Goal: Transaction & Acquisition: Purchase product/service

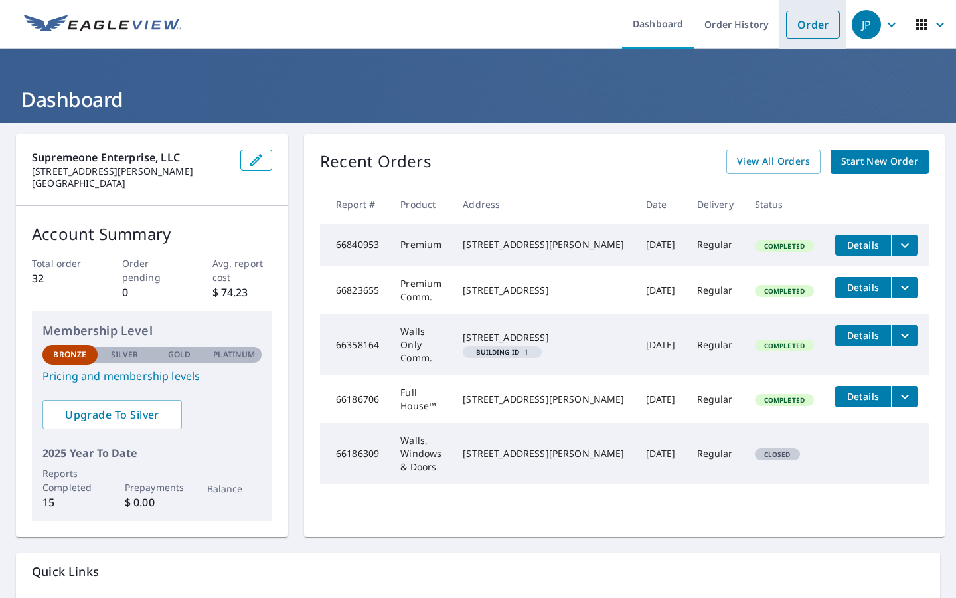
click at [817, 24] on link "Order" at bounding box center [813, 25] width 54 height 28
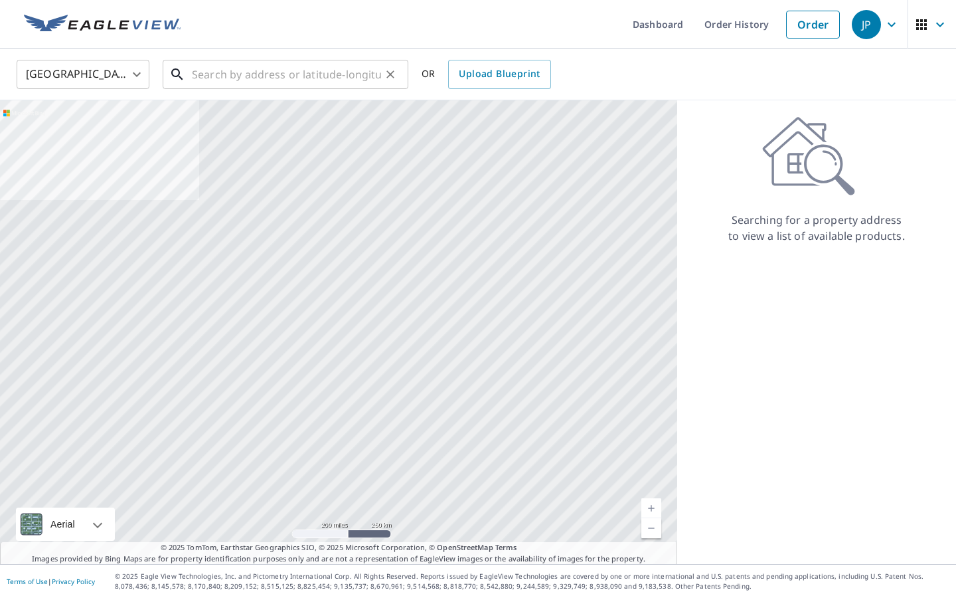
click at [233, 78] on input "text" at bounding box center [286, 74] width 189 height 37
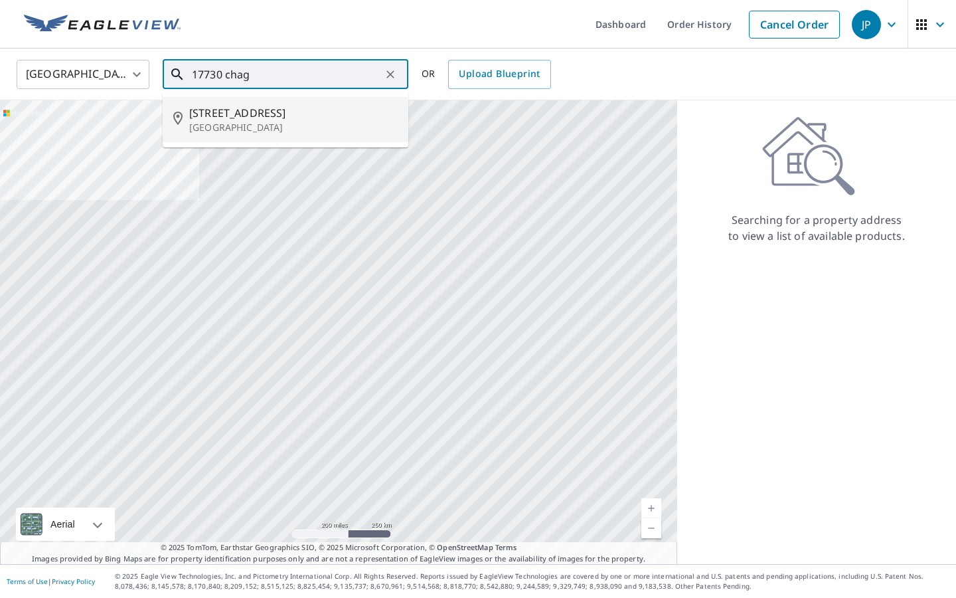
click at [270, 118] on span "[STREET_ADDRESS]" at bounding box center [293, 113] width 209 height 16
type input "[STREET_ADDRESS]"
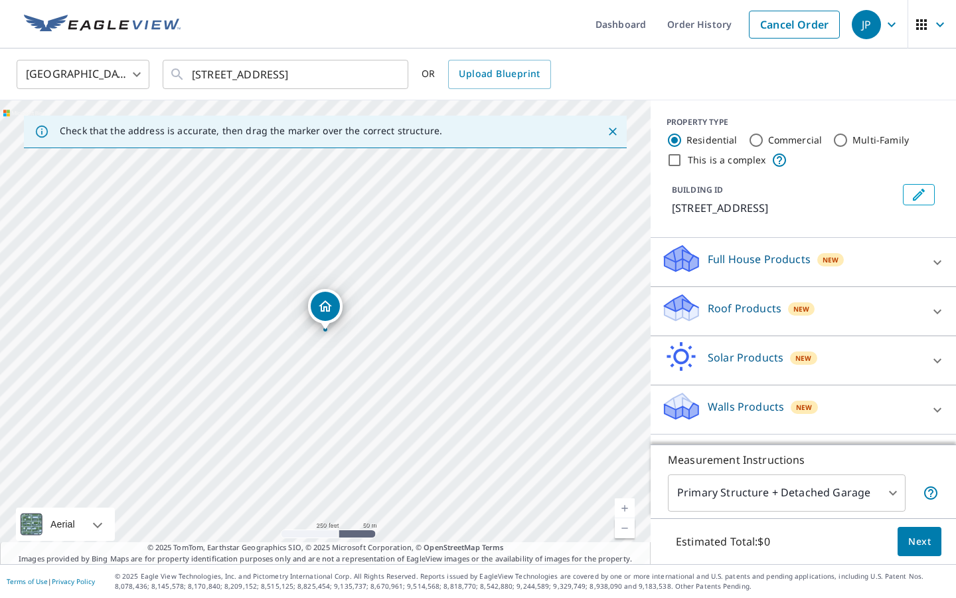
click at [938, 270] on icon at bounding box center [938, 262] width 16 height 16
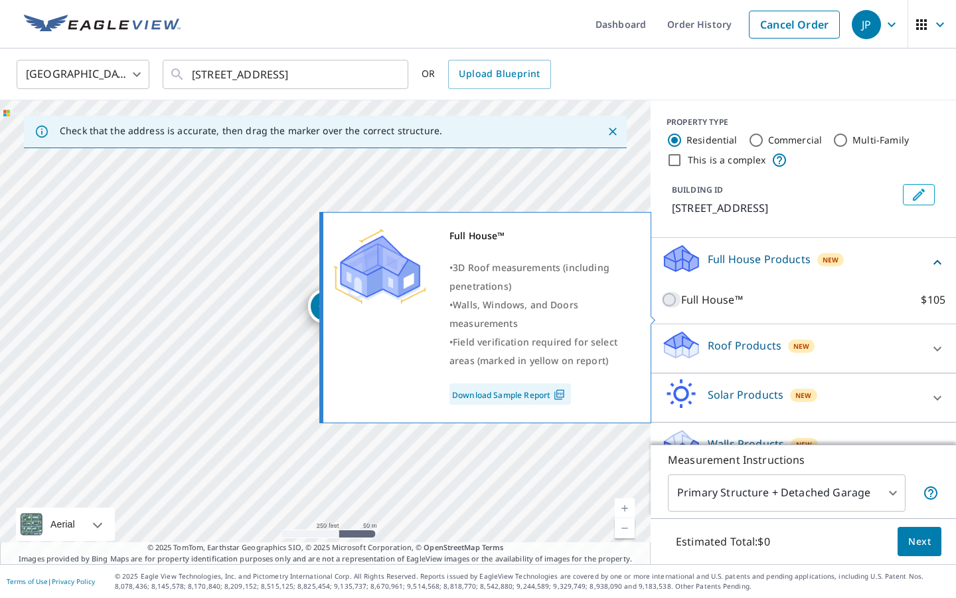
click at [668, 307] on input "Full House™ $105" at bounding box center [671, 300] width 20 height 16
checkbox input "true"
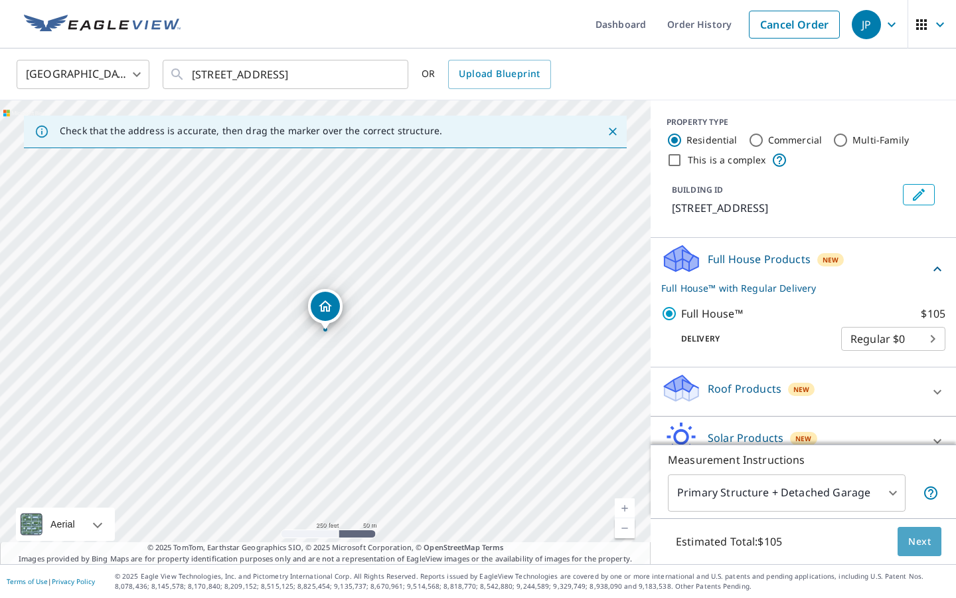
click at [928, 548] on span "Next" at bounding box center [919, 541] width 23 height 17
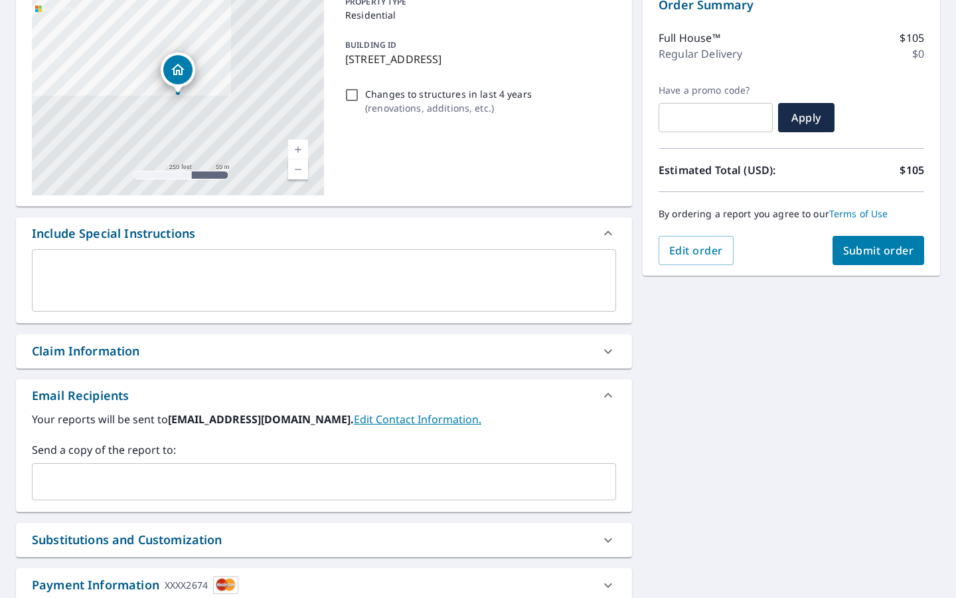
scroll to position [149, 0]
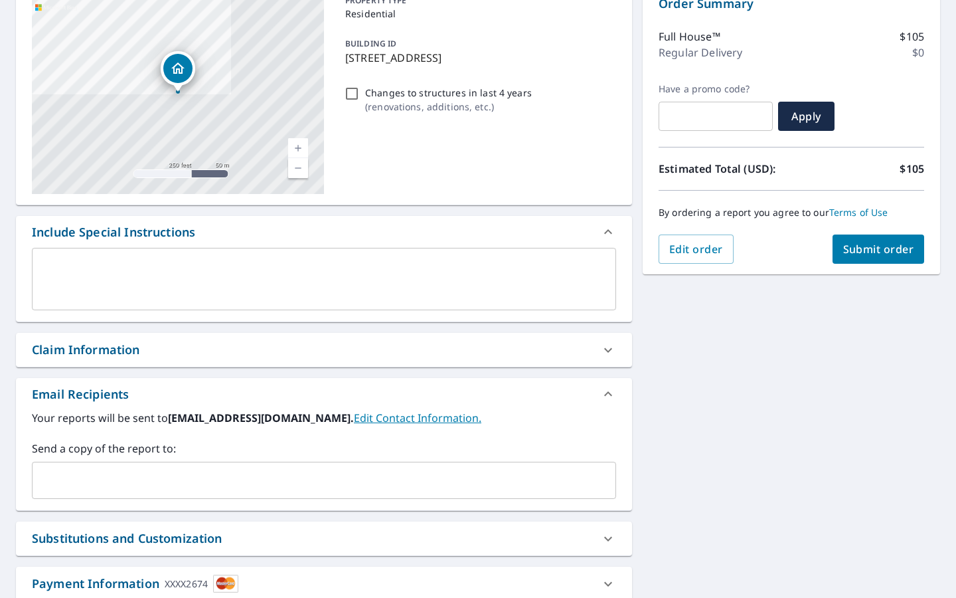
click at [865, 254] on span "Submit order" at bounding box center [878, 249] width 71 height 15
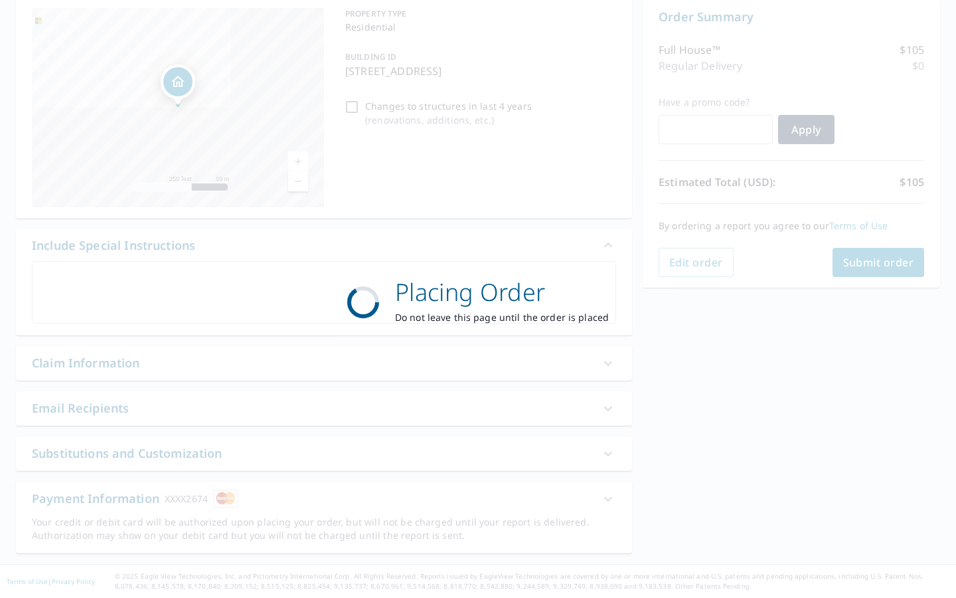
scroll to position [136, 0]
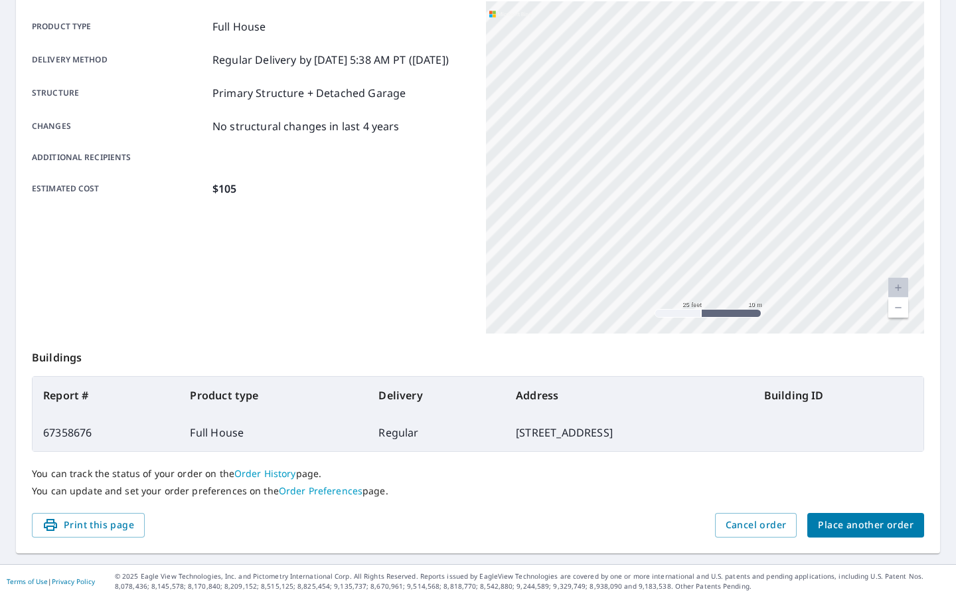
scroll to position [183, 0]
